Goal: Task Accomplishment & Management: Complete application form

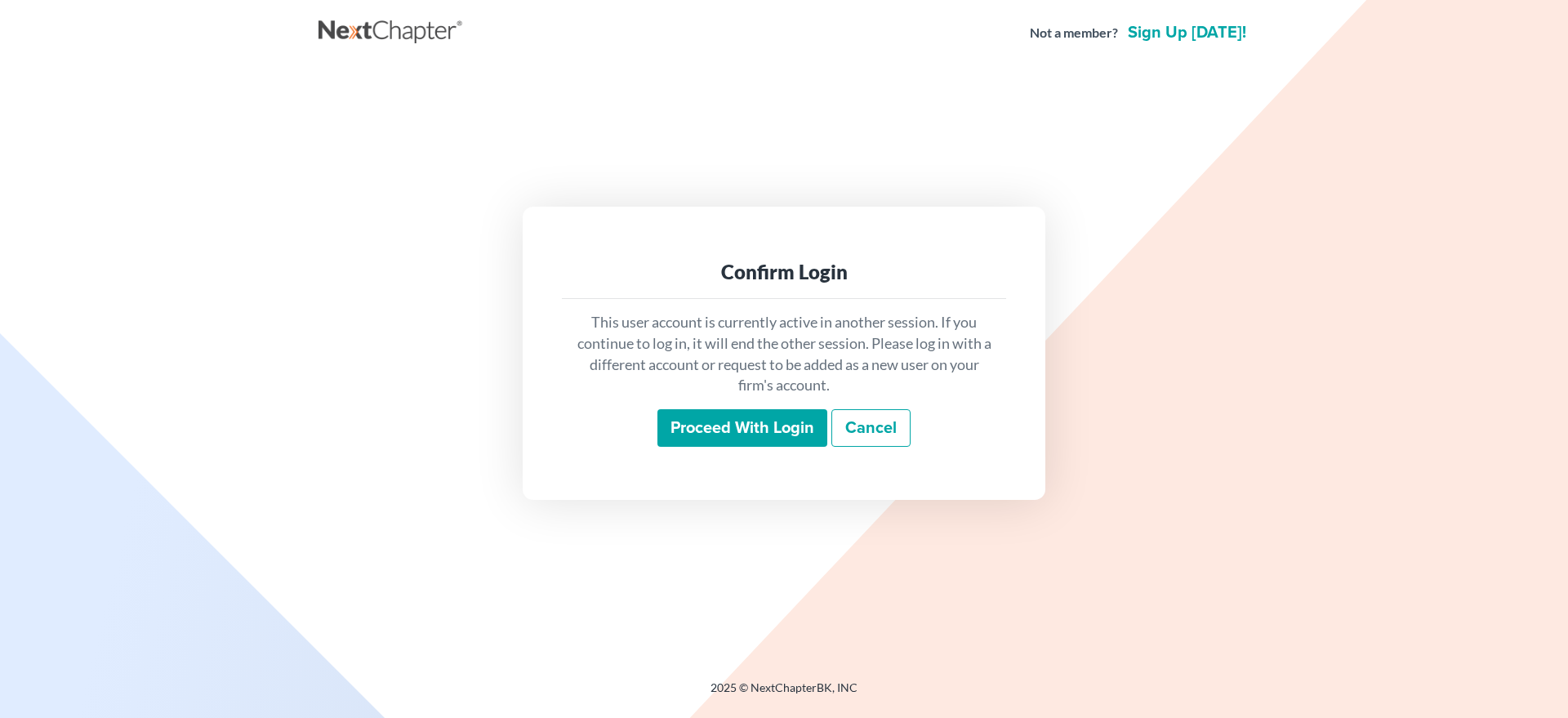
click at [676, 433] on input "Proceed with login" at bounding box center [743, 428] width 170 height 38
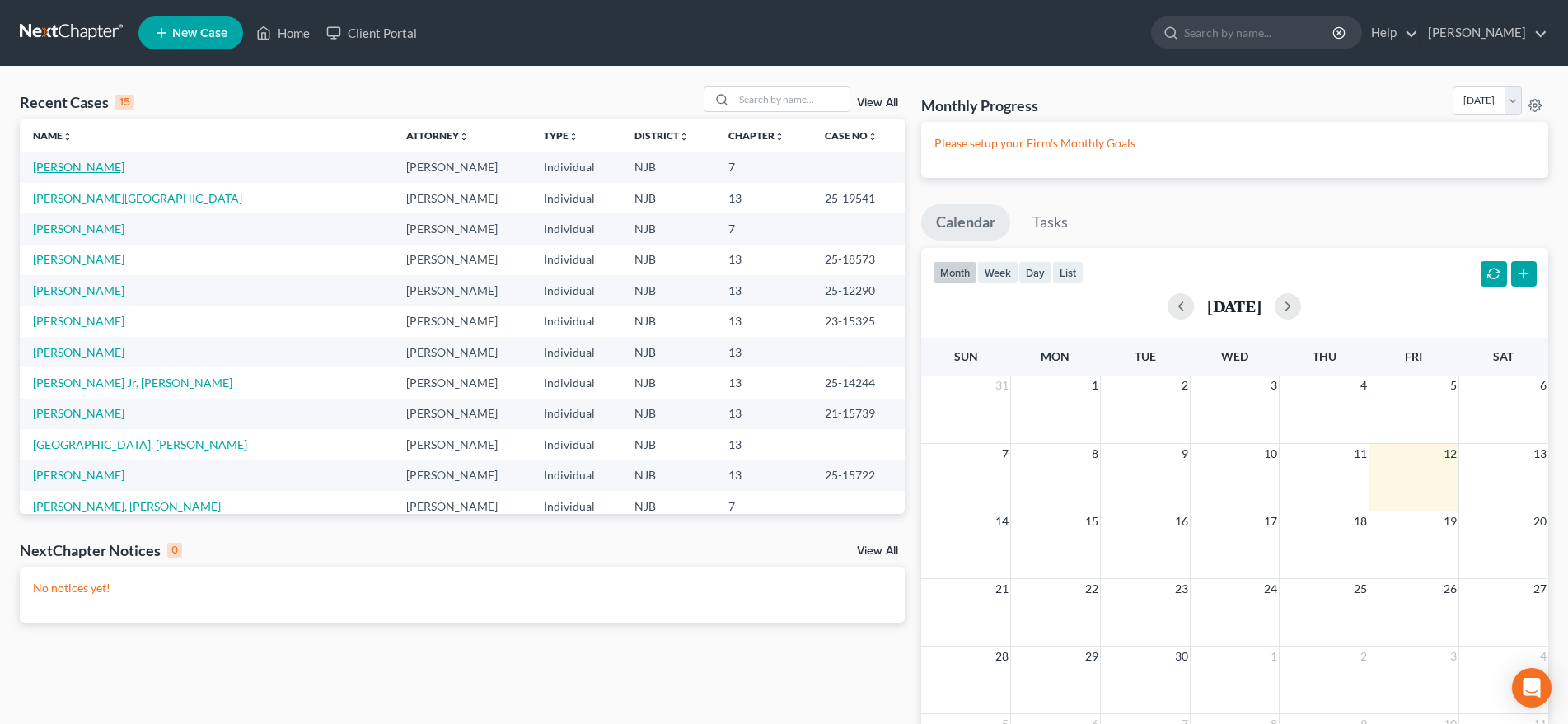
click at [98, 168] on link "Facchine, Kristen" at bounding box center [79, 166] width 92 height 14
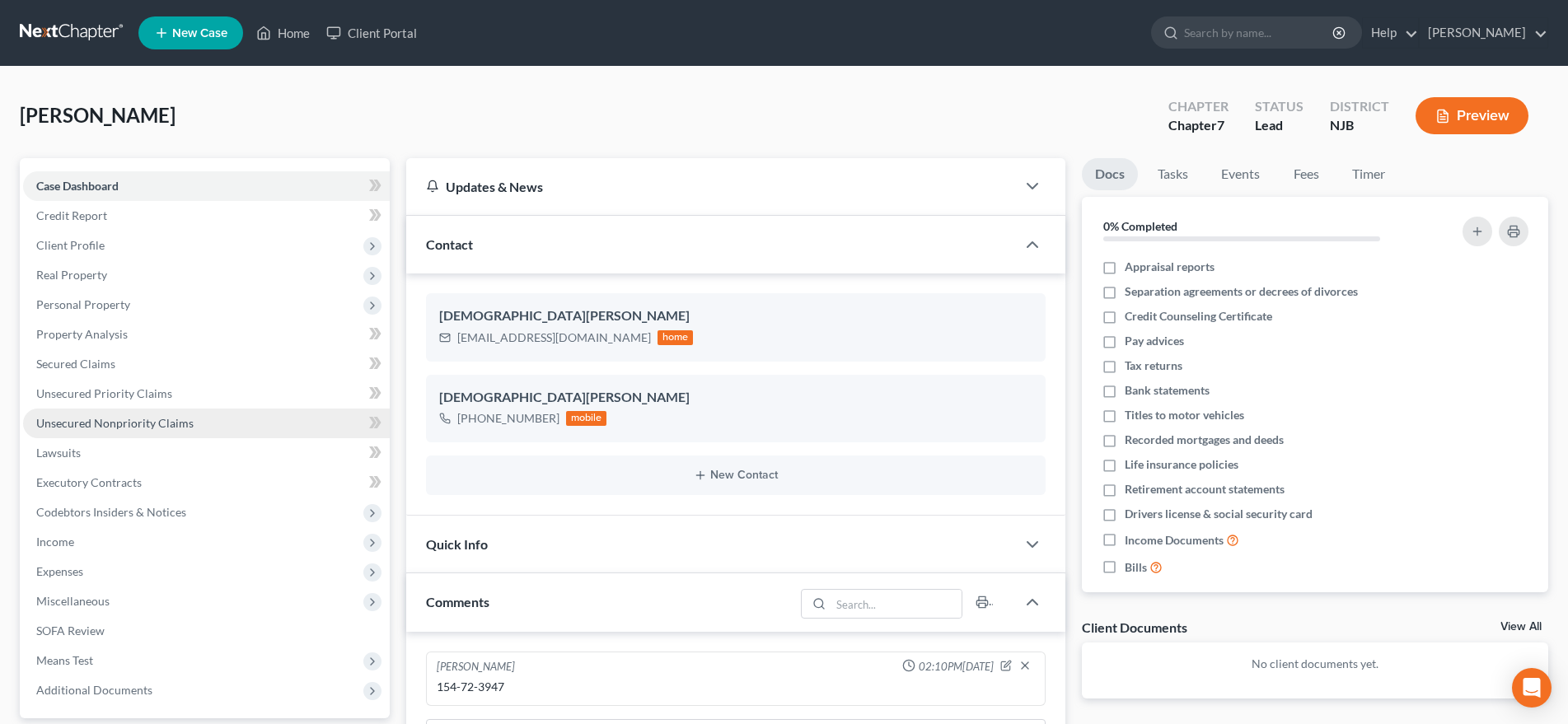
click at [184, 423] on span "Unsecured Nonpriority Claims" at bounding box center [115, 423] width 157 height 14
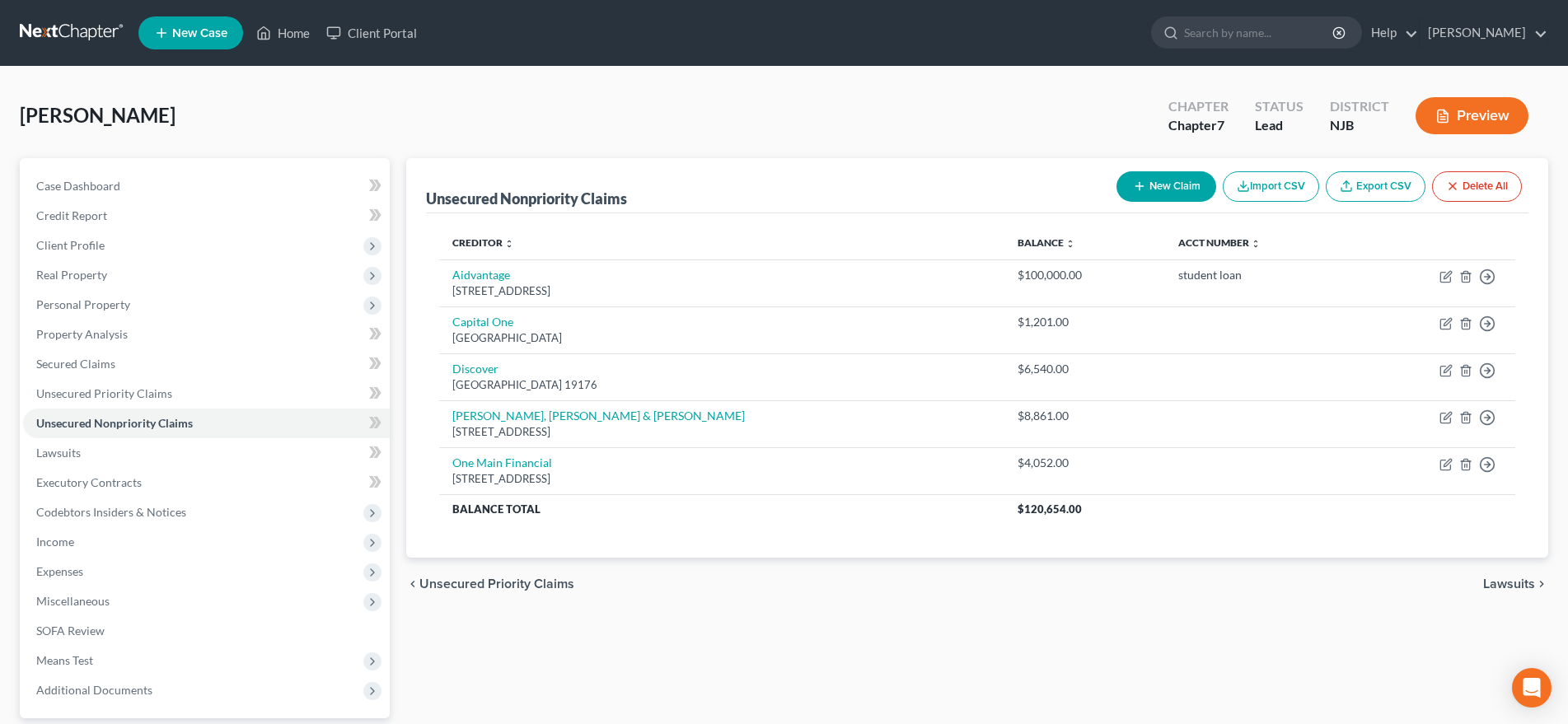
click at [1156, 186] on button "New Claim" at bounding box center [1167, 186] width 100 height 31
select select "0"
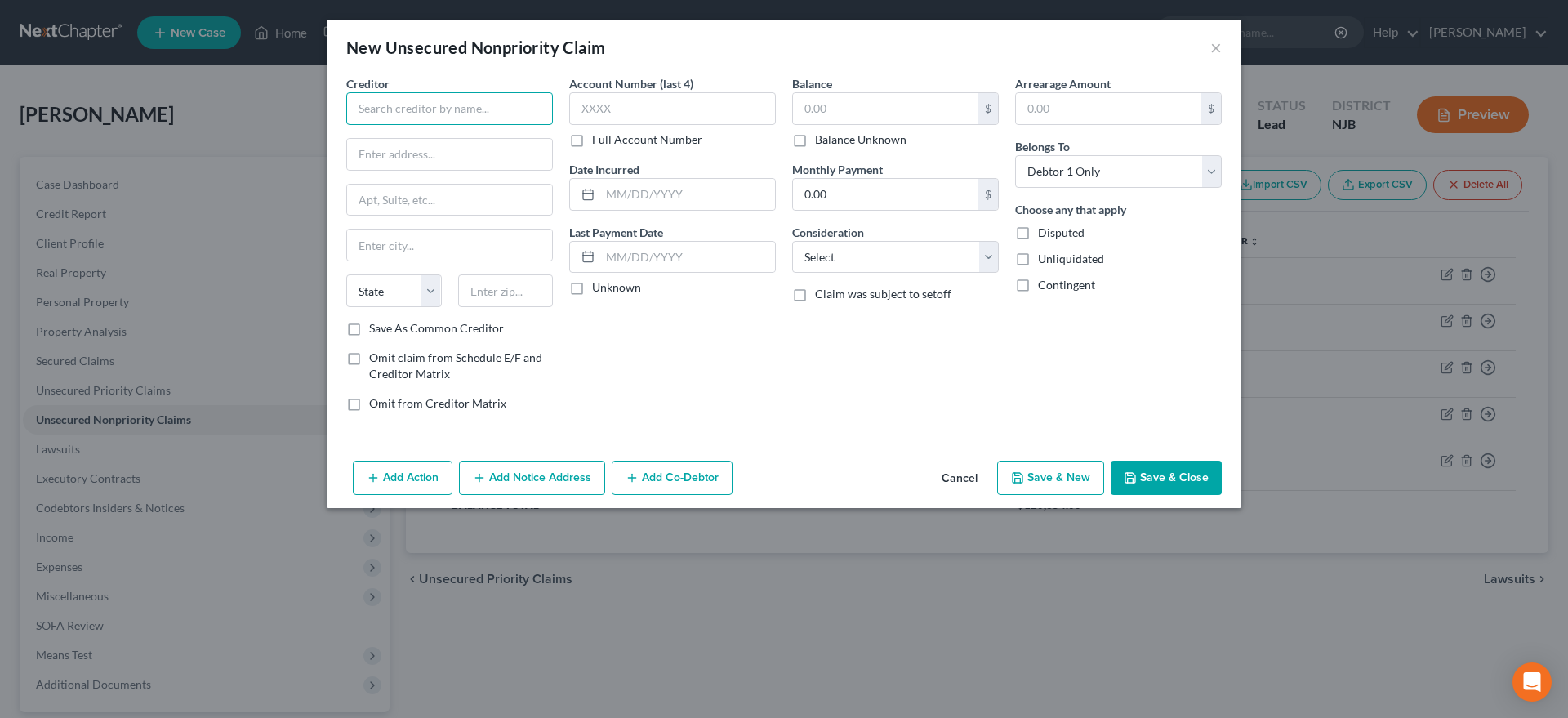
click at [381, 102] on input "text" at bounding box center [450, 109] width 206 height 33
type input "Affirm"
type input "30 Isabella Street"
click at [399, 206] on input "Fllor 4" at bounding box center [450, 201] width 205 height 31
type input "Floor 4"
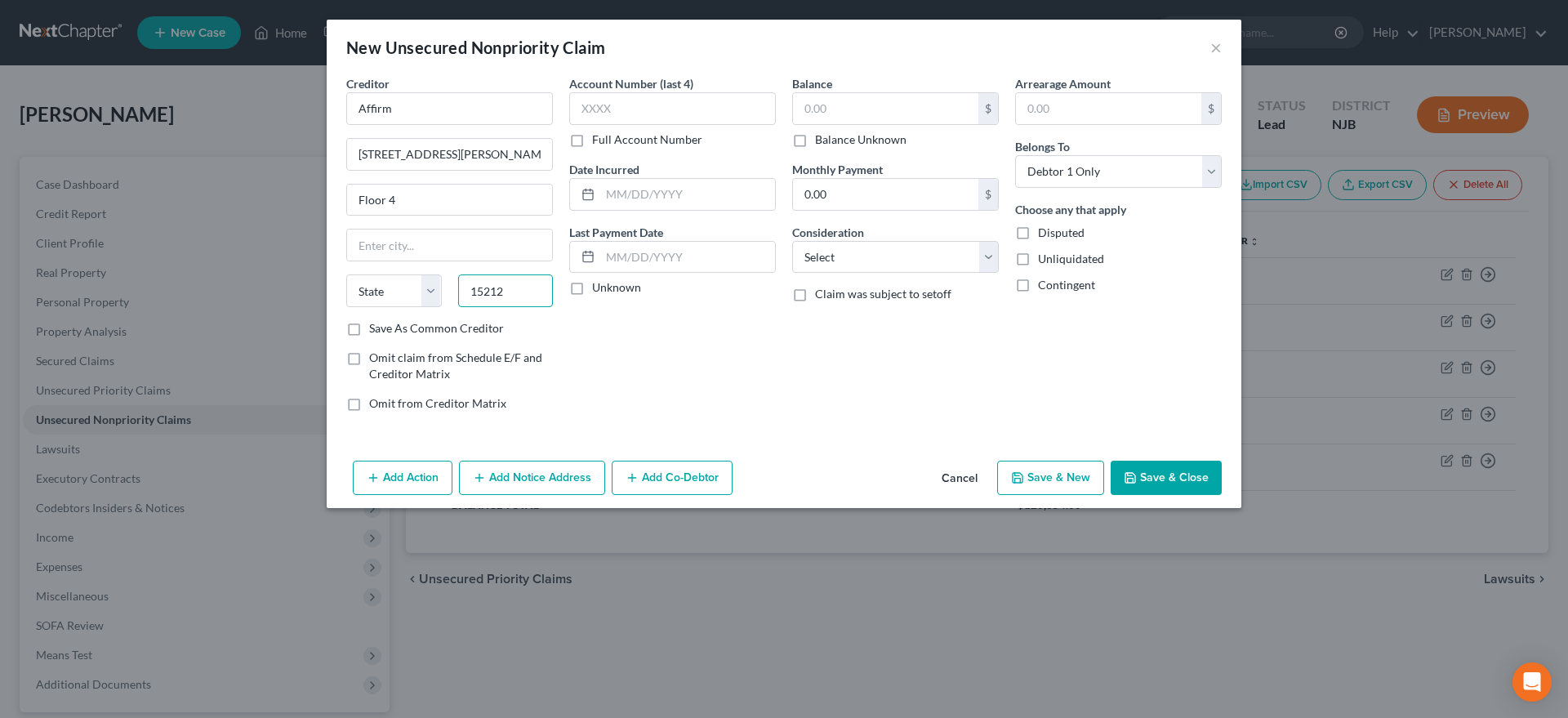
type input "15212"
click at [623, 356] on div "Account Number (last 4) Full Account Number Date Incurred Last Payment Date Unk…" at bounding box center [673, 249] width 223 height 349
type input "Pittsburgh"
select select "39"
click at [409, 107] on input "Affirm" at bounding box center [450, 109] width 206 height 33
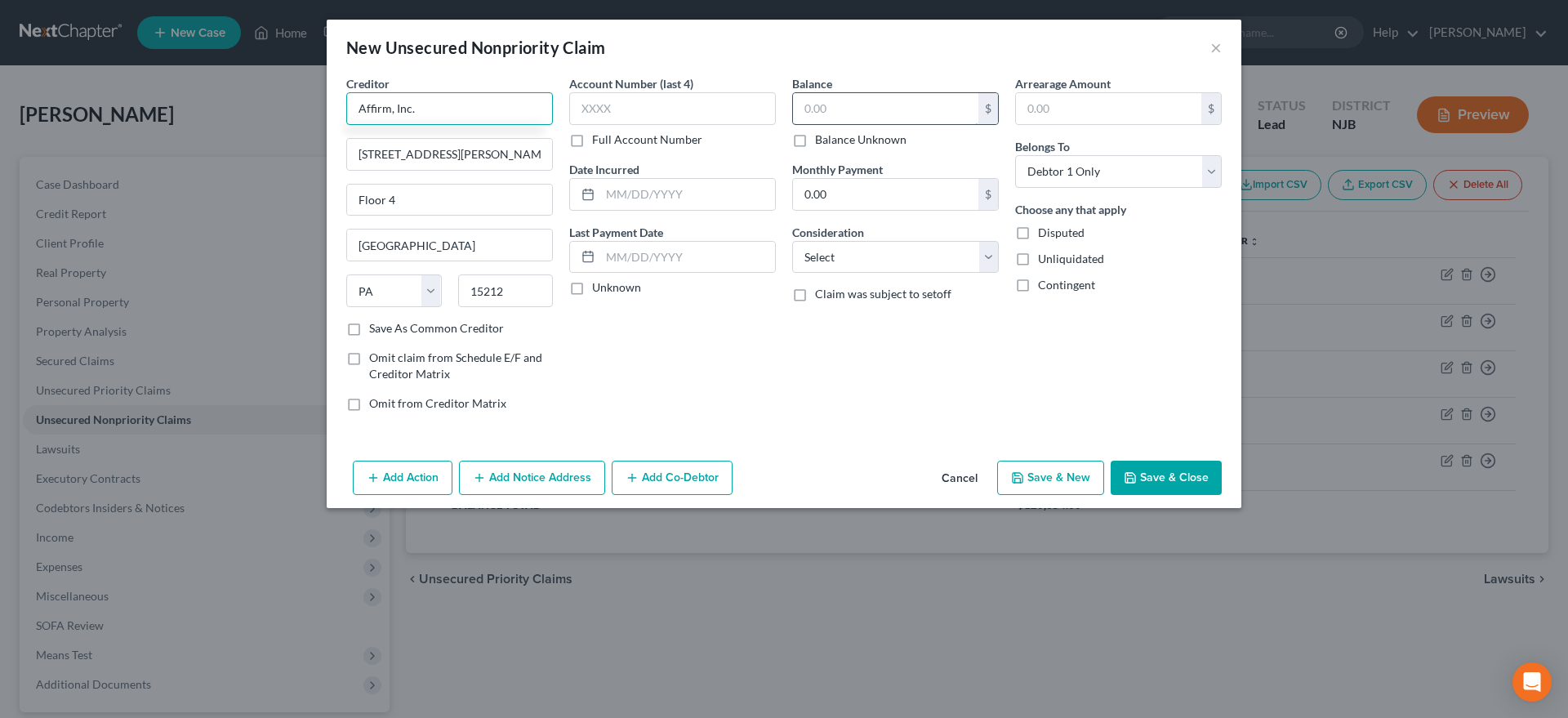
type input "Affirm, Inc."
click at [859, 112] on input "text" at bounding box center [886, 109] width 186 height 31
type input "3,000.00"
select select "14"
click option "Other" at bounding box center [0, 0] width 0 height 0
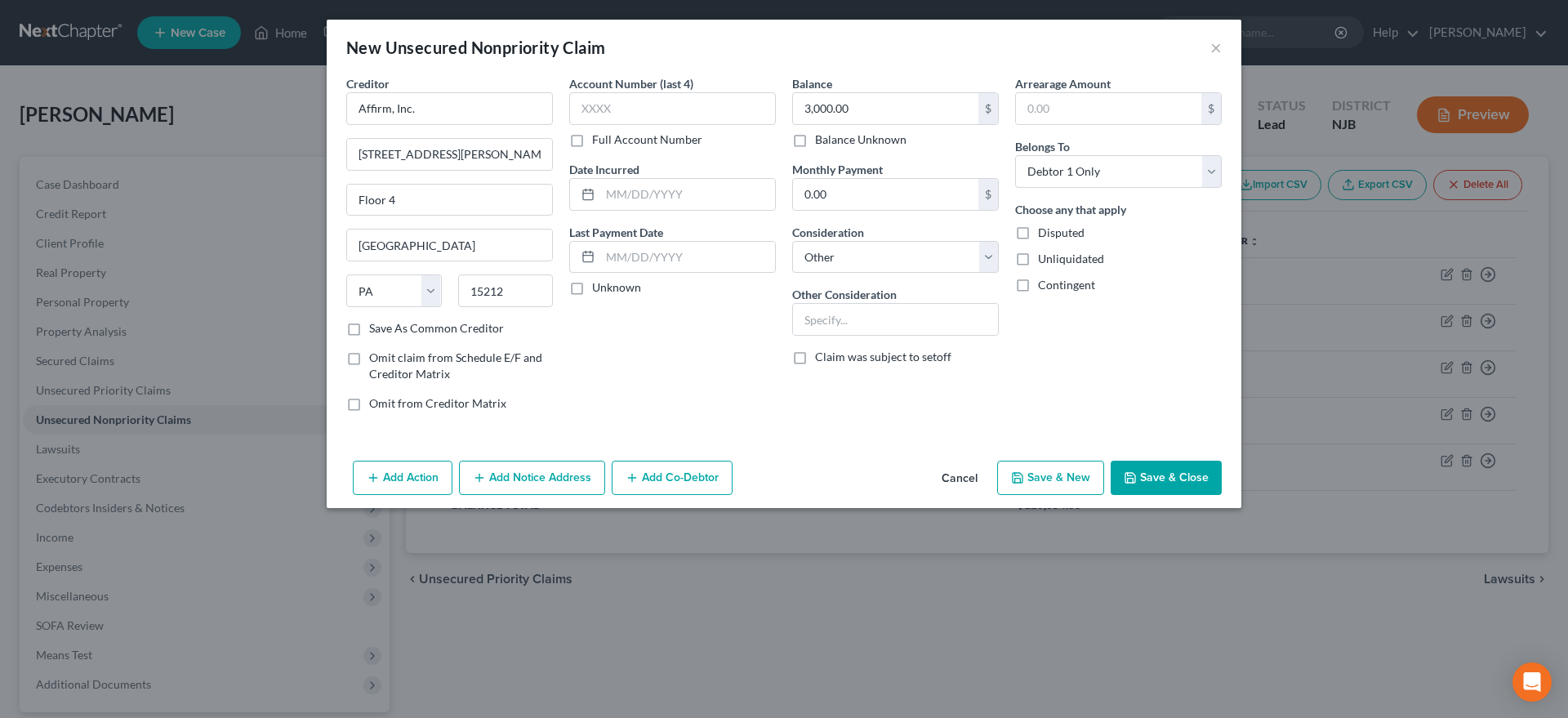
click at [1035, 475] on button "Save & New" at bounding box center [1051, 478] width 107 height 35
select select "0"
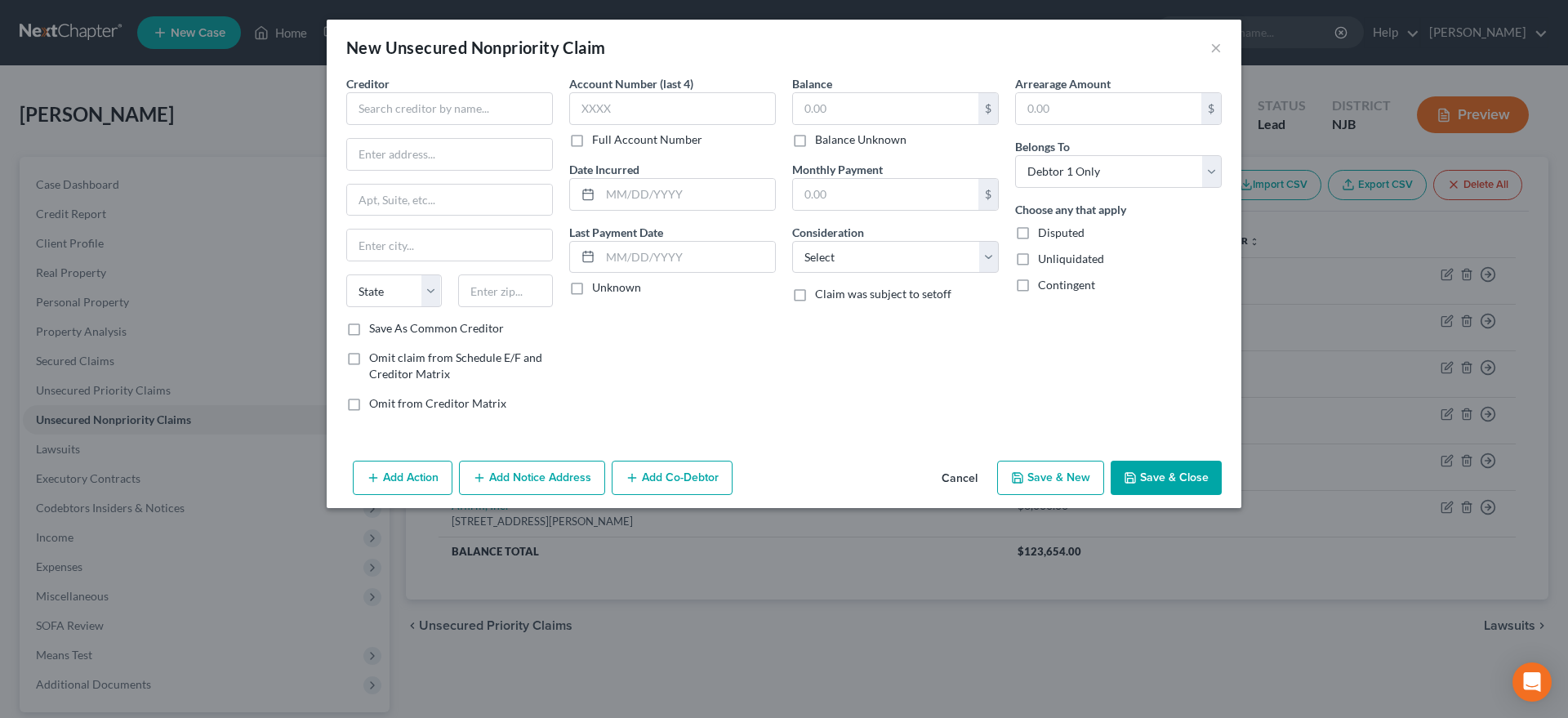
click at [688, 371] on div "Account Number (last 4) Full Account Number Date Incurred Last Payment Date Unk…" at bounding box center [673, 249] width 223 height 349
click at [1216, 47] on button "×" at bounding box center [1216, 48] width 12 height 20
